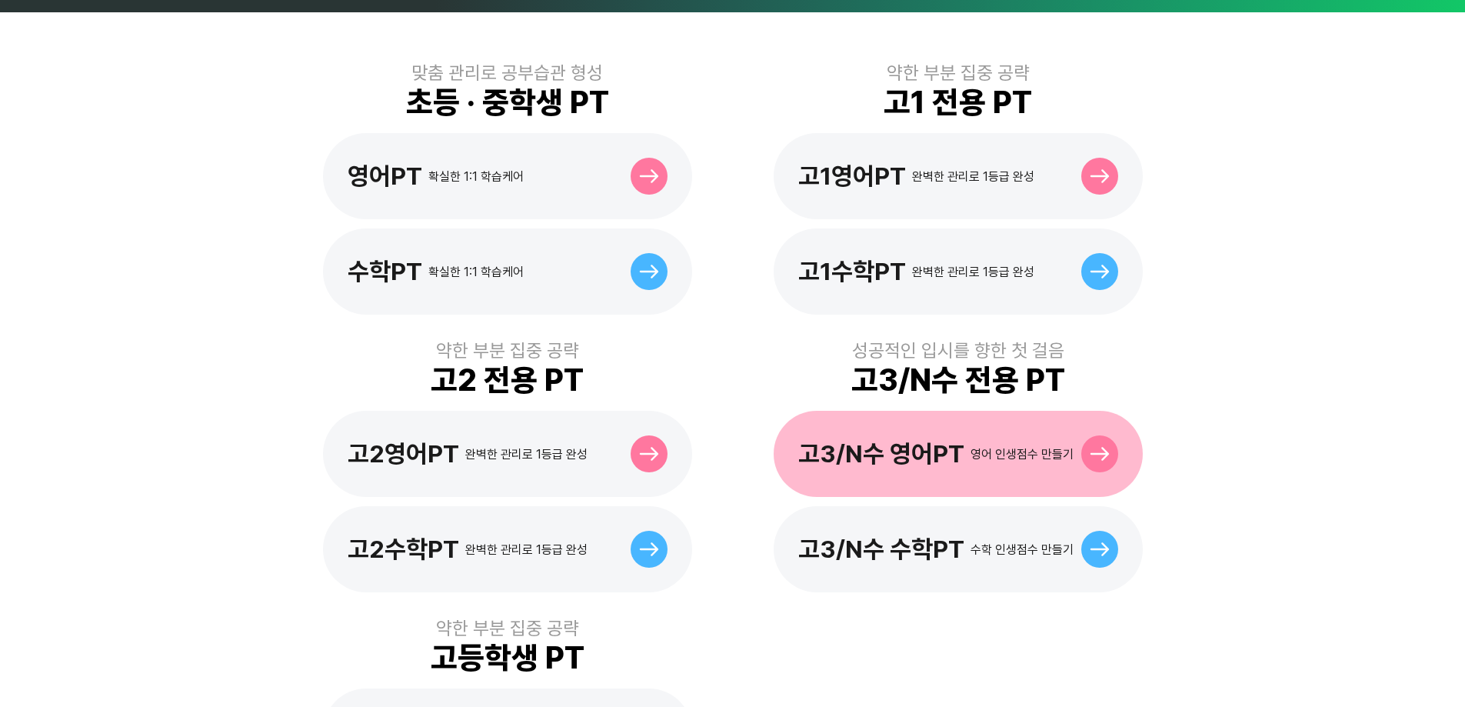
scroll to position [462, 0]
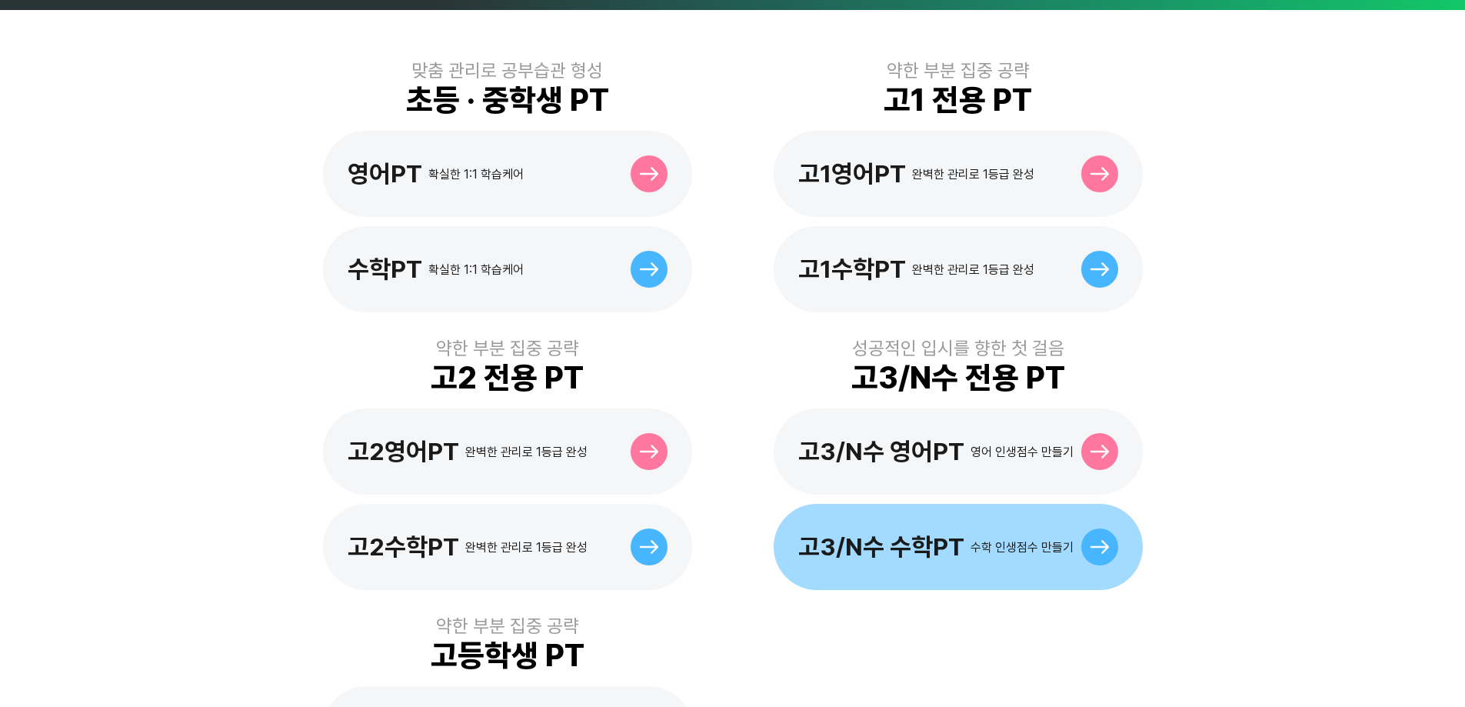
click at [871, 505] on div "고3/N수 수학PT 수학 인생점수 만들기" at bounding box center [958, 547] width 369 height 86
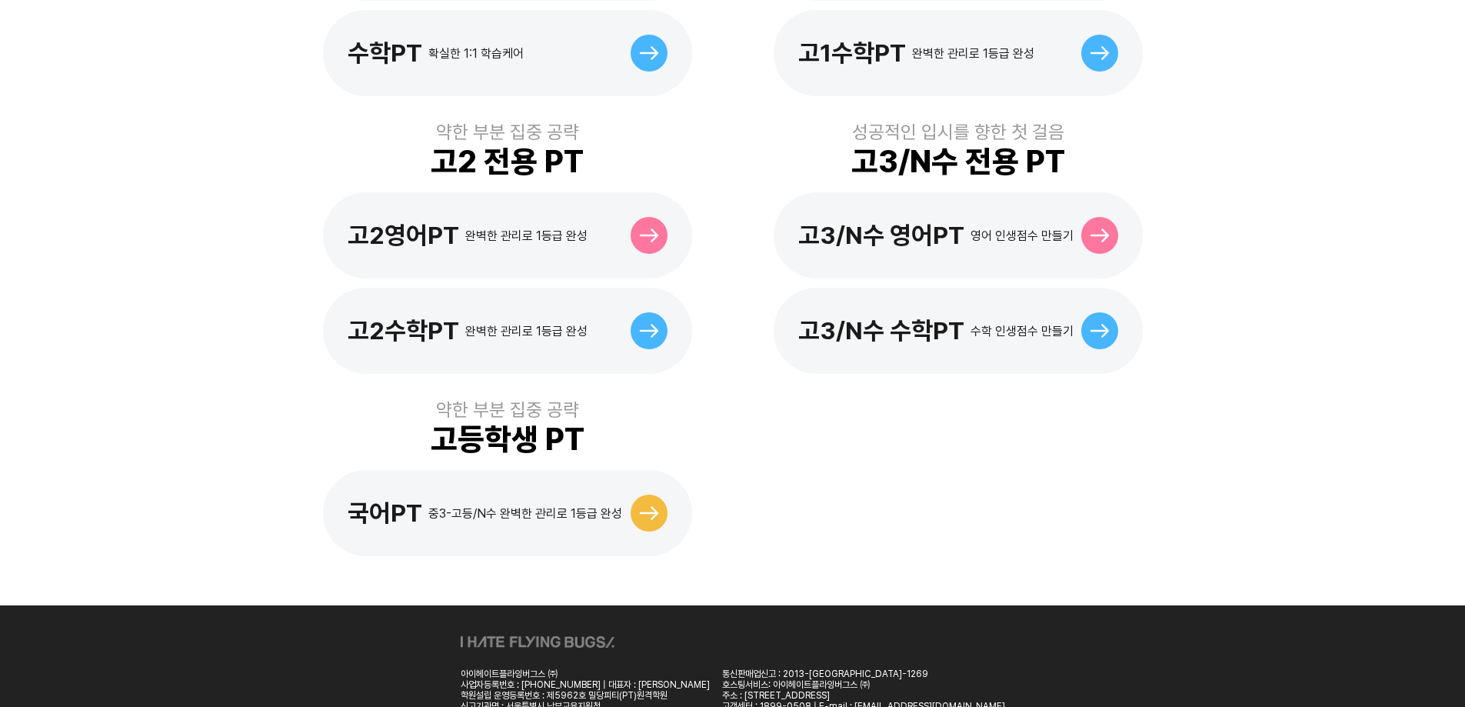
scroll to position [643, 0]
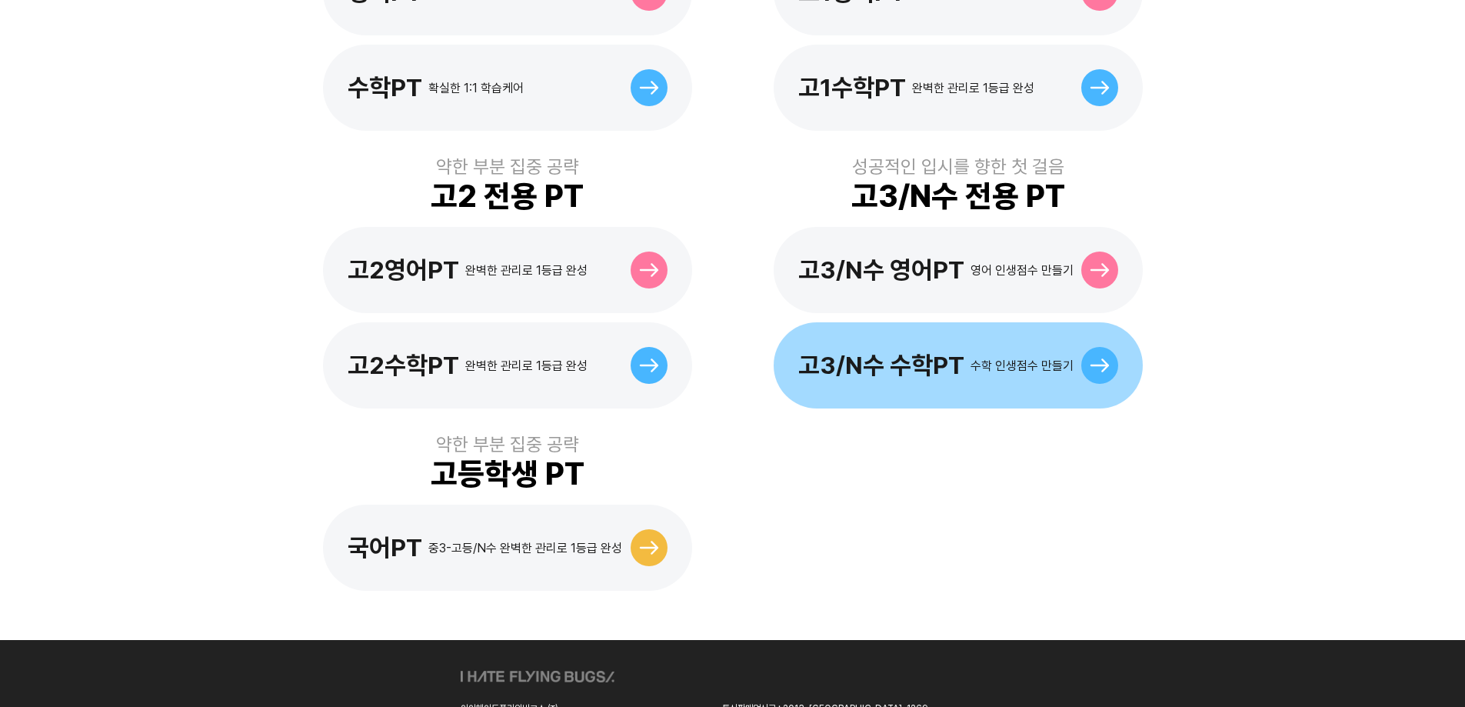
click at [871, 351] on div "고3/N수 수학PT" at bounding box center [881, 365] width 166 height 29
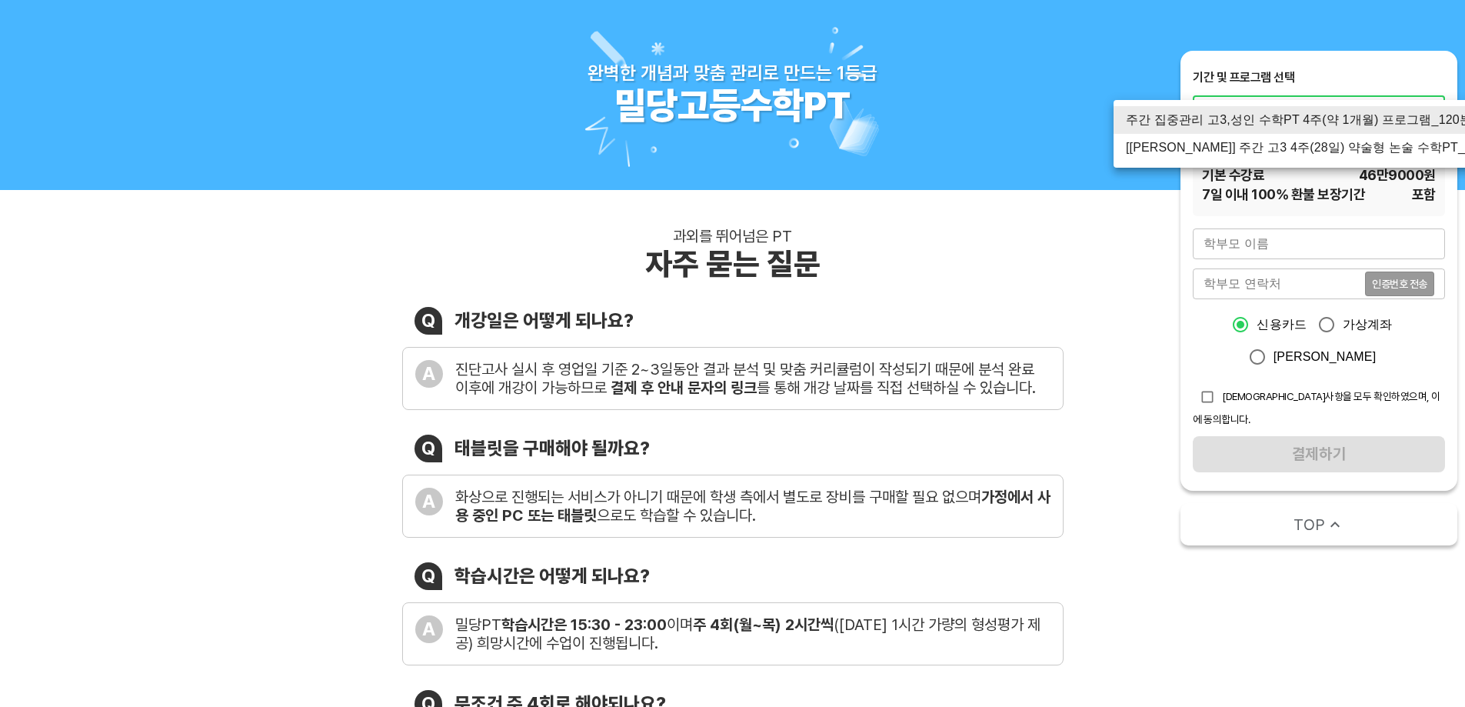
click at [1236, 119] on li "주간 집중관리 고3,성인 수학PT 4주(약 1개월) 프로그램_120분" at bounding box center [1312, 120] width 397 height 28
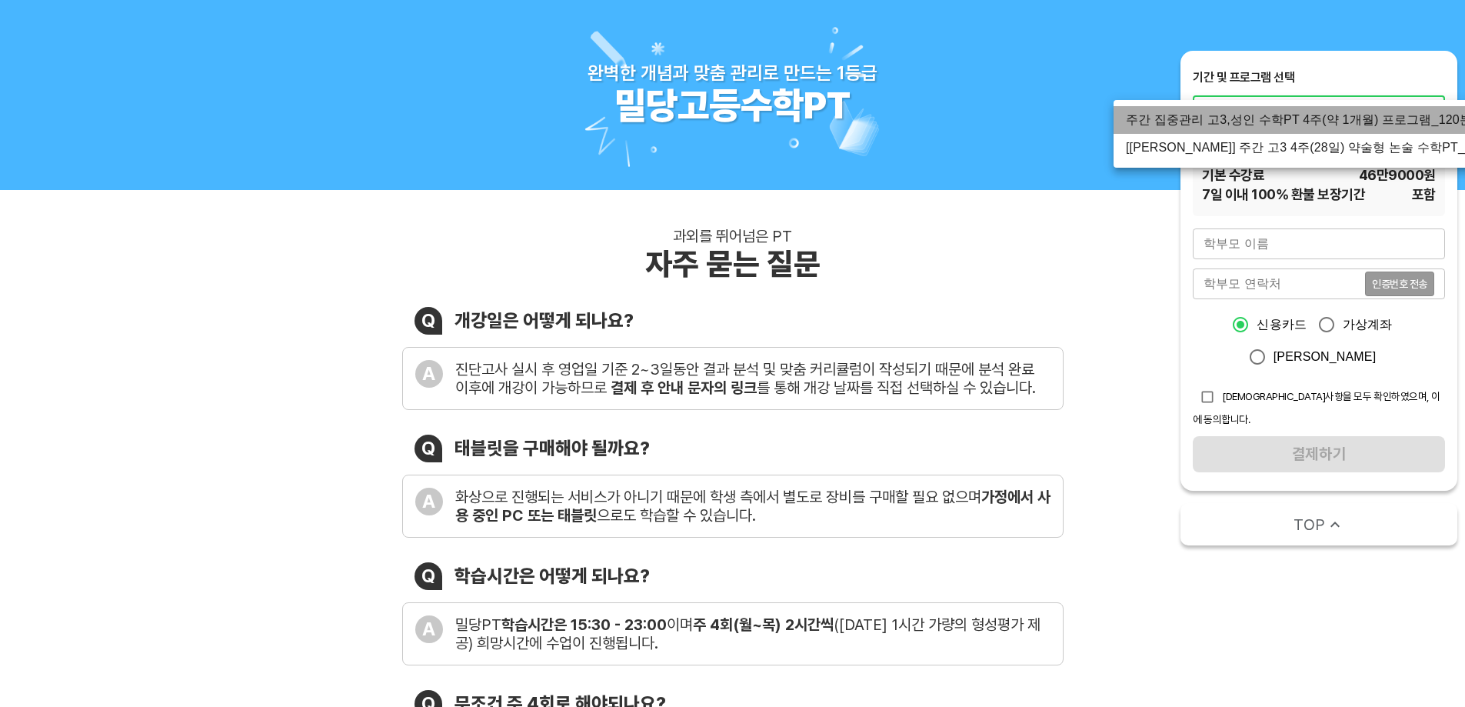
click at [1310, 128] on li "주간 집중관리 고3,성인 수학PT 4주(약 1개월) 프로그램_120분" at bounding box center [1312, 120] width 397 height 28
